Goal: Information Seeking & Learning: Learn about a topic

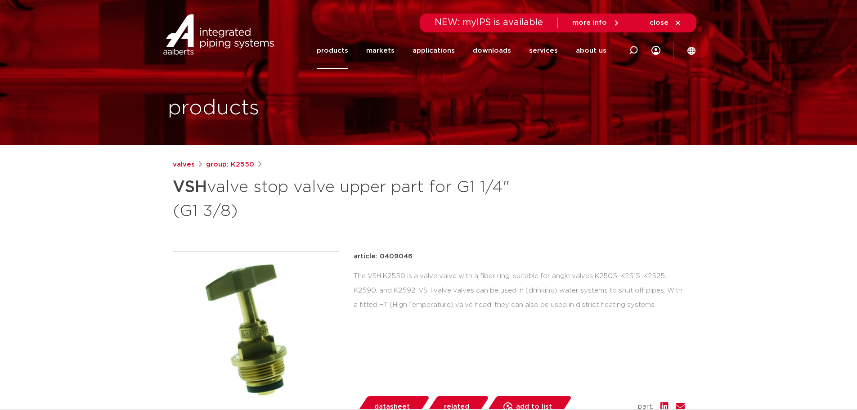
click at [613, 217] on div "valves group: K2550 VSH valve stop valve upper part for G1 1/4" (G1 3/8)" at bounding box center [429, 190] width 512 height 63
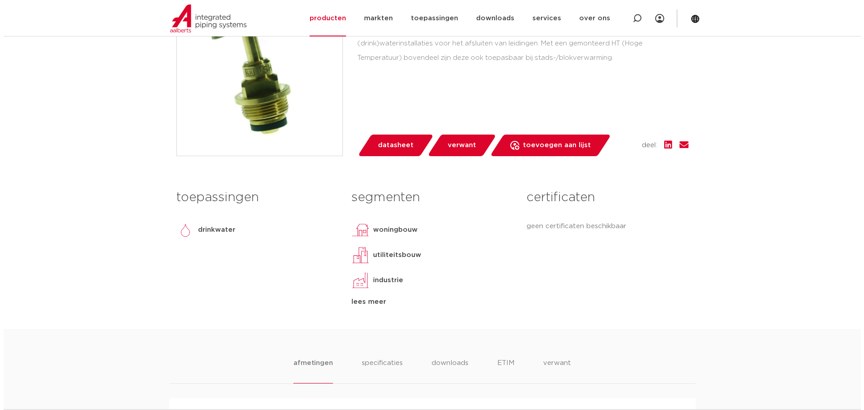
scroll to position [270, 0]
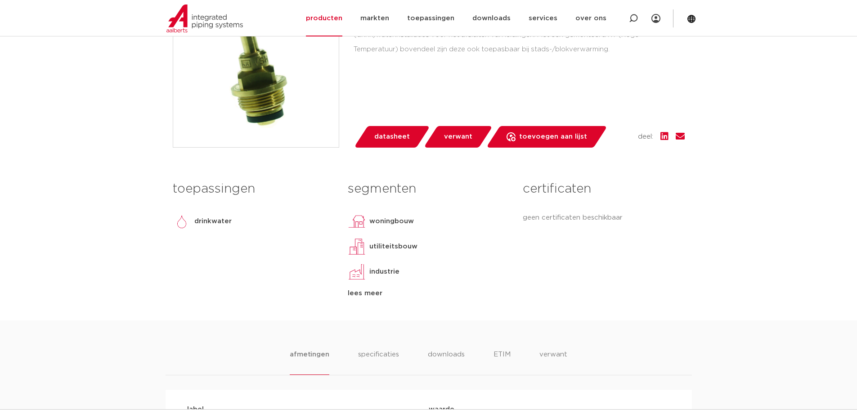
click at [397, 137] on span "datasheet" at bounding box center [392, 137] width 36 height 14
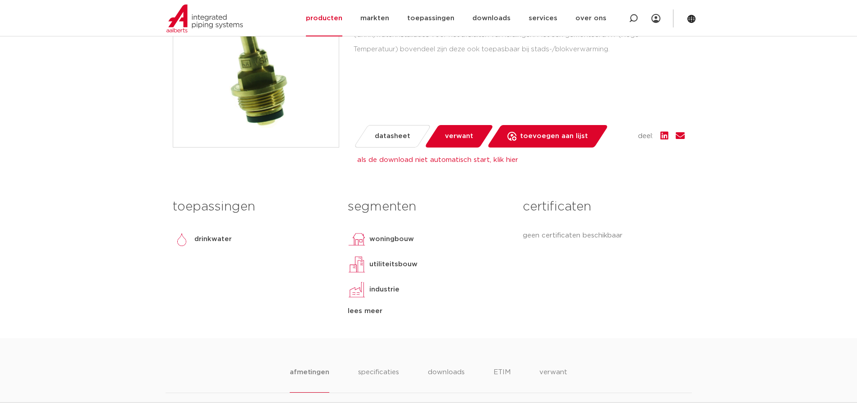
click at [692, 14] on icon at bounding box center [691, 18] width 9 height 9
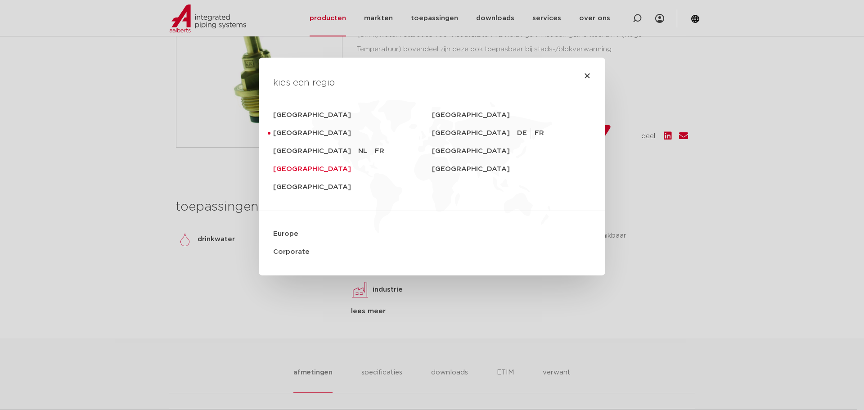
click at [281, 172] on link "United Kingdom" at bounding box center [352, 169] width 159 height 18
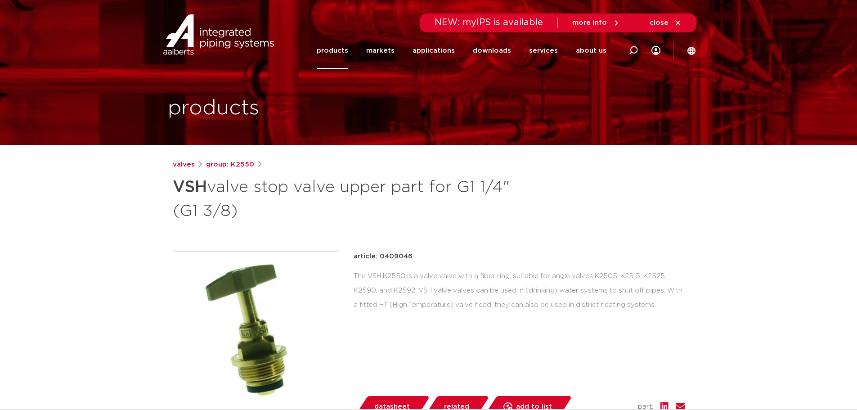
click at [577, 227] on div "valves group: K2550 VSH valve stop valve upper part for G1 1/4" (G1 3/8) articl…" at bounding box center [429, 374] width 527 height 431
click at [244, 166] on font "group: K2550" at bounding box center [230, 164] width 48 height 7
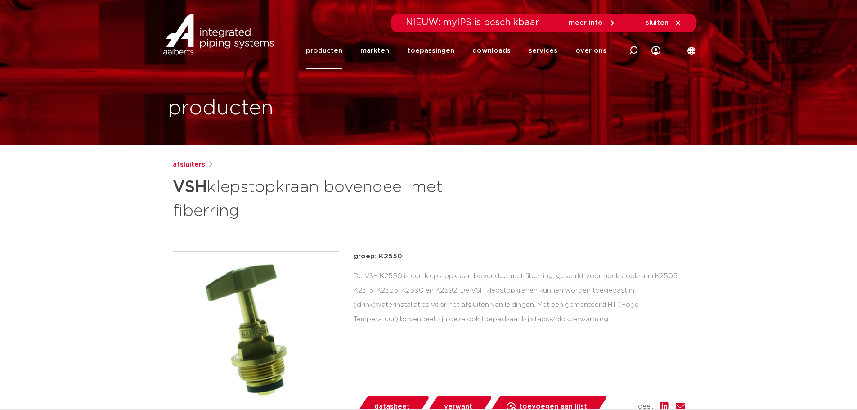
click at [188, 165] on link "afsluiters" at bounding box center [189, 164] width 32 height 11
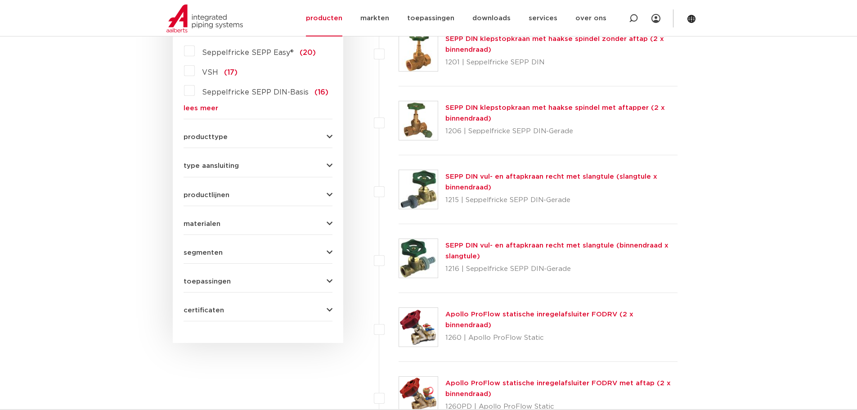
scroll to position [45, 0]
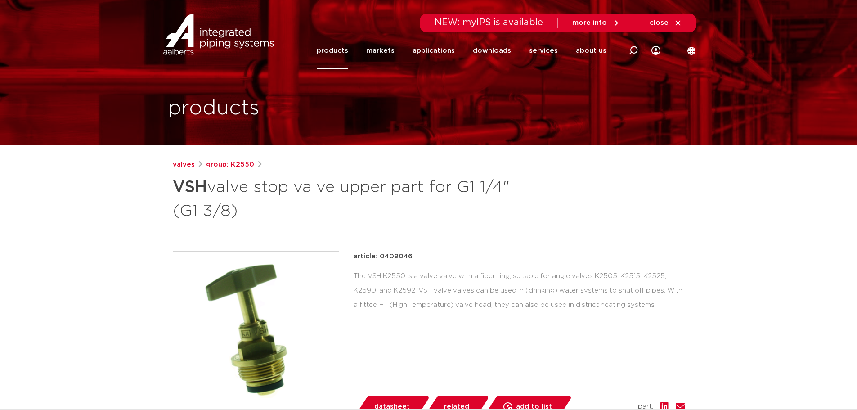
click at [548, 216] on div "valves group: K2550 VSH valve stop valve upper part for G1 1/4" (G1 3/8)" at bounding box center [429, 190] width 512 height 63
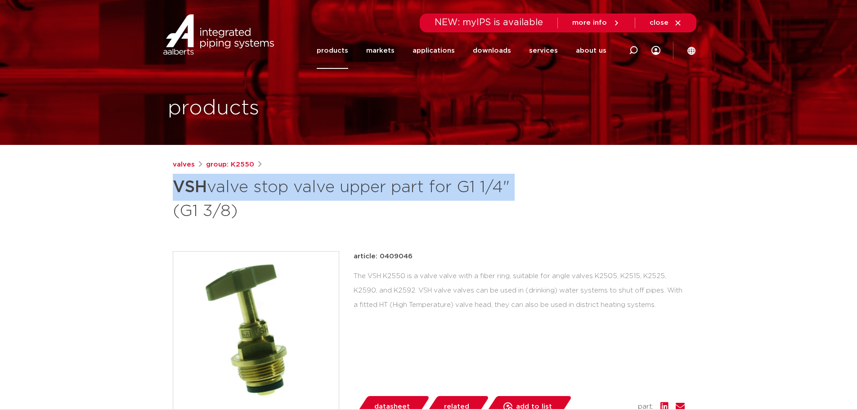
drag, startPoint x: 175, startPoint y: 185, endPoint x: 203, endPoint y: 205, distance: 33.9
click at [203, 205] on h1 "VSH valve stop valve upper part for G1 1/4" (G1 3/8)" at bounding box center [342, 198] width 338 height 49
copy h1 "VSH valve stop valve upper part for G1 1/4""
drag, startPoint x: 415, startPoint y: 257, endPoint x: 380, endPoint y: 259, distance: 34.3
click at [380, 259] on div "article: 0409046" at bounding box center [519, 256] width 331 height 11
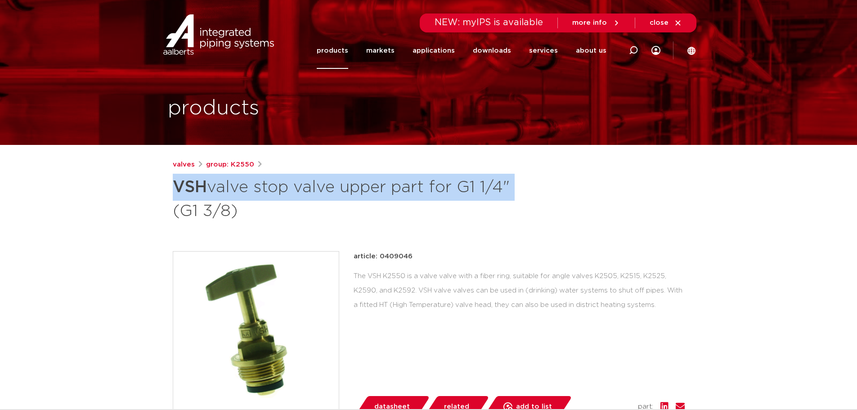
copy font "0409046"
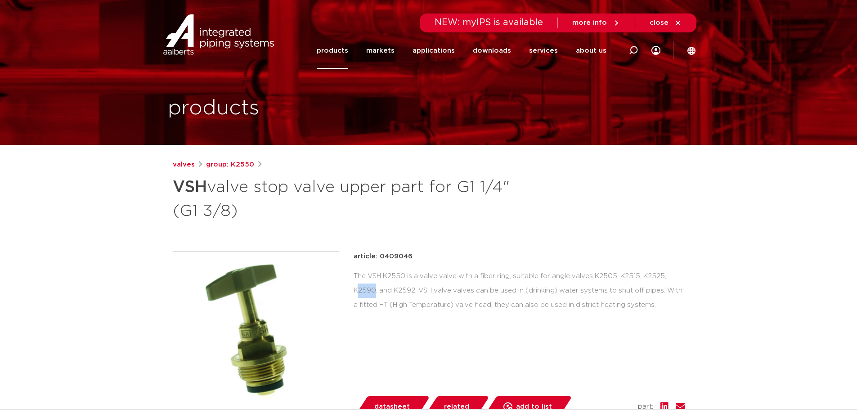
drag, startPoint x: 616, startPoint y: 275, endPoint x: 602, endPoint y: 276, distance: 14.0
click at [602, 276] on font "The VSH K2550 is a valve valve with a fiber ring, suitable for angle valves K25…" at bounding box center [518, 291] width 329 height 36
click at [557, 307] on font "The VSH K2550 is a valve valve with a fiber ring, suitable for angle valves K25…" at bounding box center [518, 291] width 329 height 36
